Goal: Complete application form

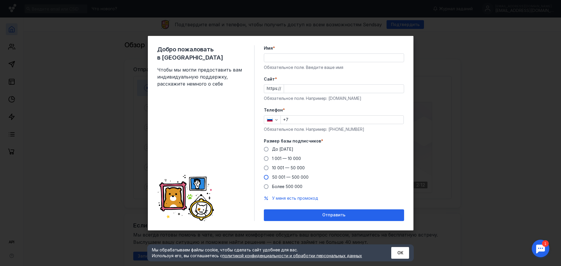
click at [266, 176] on span at bounding box center [266, 177] width 5 height 5
click at [0, 0] on input "50 001 — 500 000" at bounding box center [0, 0] width 0 height 0
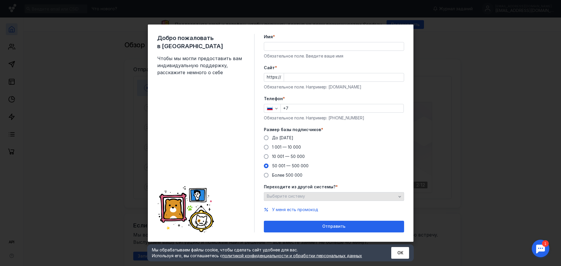
click at [400, 195] on icon "button" at bounding box center [399, 196] width 5 height 5
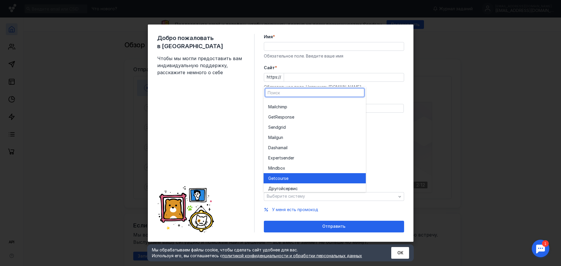
scroll to position [32, 0]
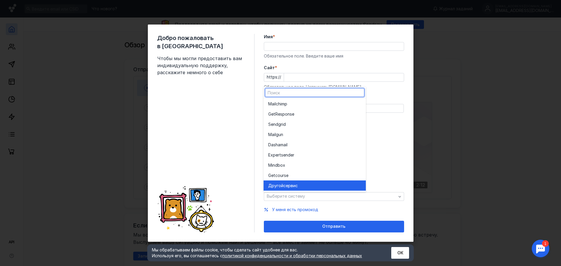
click at [294, 186] on span "сервис" at bounding box center [290, 186] width 14 height 6
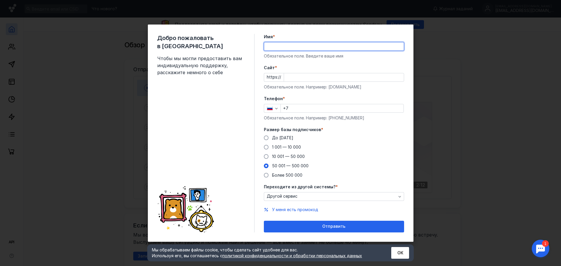
click at [280, 47] on input "Имя *" at bounding box center [334, 46] width 140 height 8
drag, startPoint x: 448, startPoint y: 70, endPoint x: 384, endPoint y: 80, distance: 64.7
click at [448, 70] on div "Добро пожаловать в Sendsay Чтобы мы могли предоставить вам индивидуальную подде…" at bounding box center [280, 133] width 561 height 266
type input "[PERSON_NAME]"
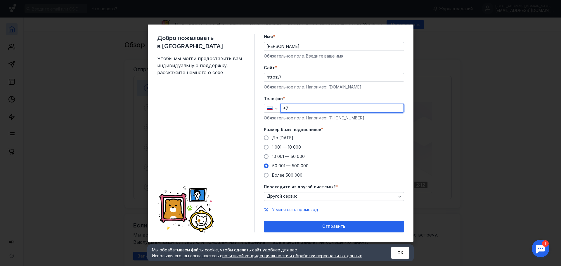
click at [297, 109] on input "+7" at bounding box center [342, 108] width 123 height 8
type input "[PHONE_NUMBER]"
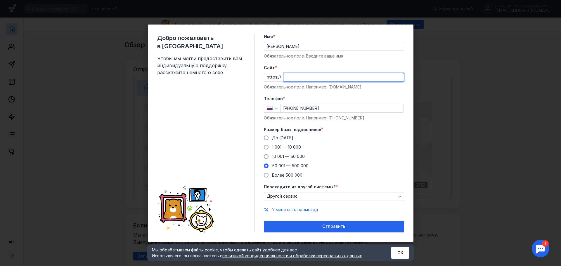
click at [295, 78] on input "Cайт *" at bounding box center [344, 77] width 120 height 8
paste input "[DOMAIN_NAME][URL]"
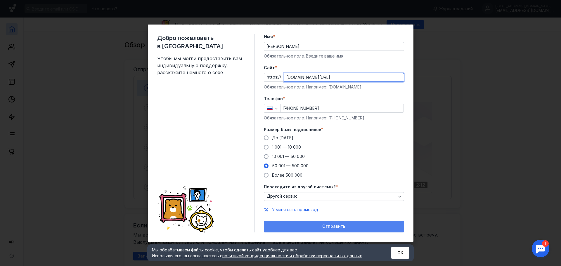
type input "[DOMAIN_NAME][URL]"
click at [351, 226] on div "Отправить" at bounding box center [334, 226] width 134 height 5
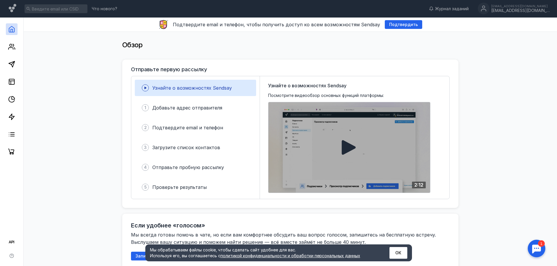
click at [338, 143] on div at bounding box center [349, 147] width 162 height 91
